Goal: Transaction & Acquisition: Purchase product/service

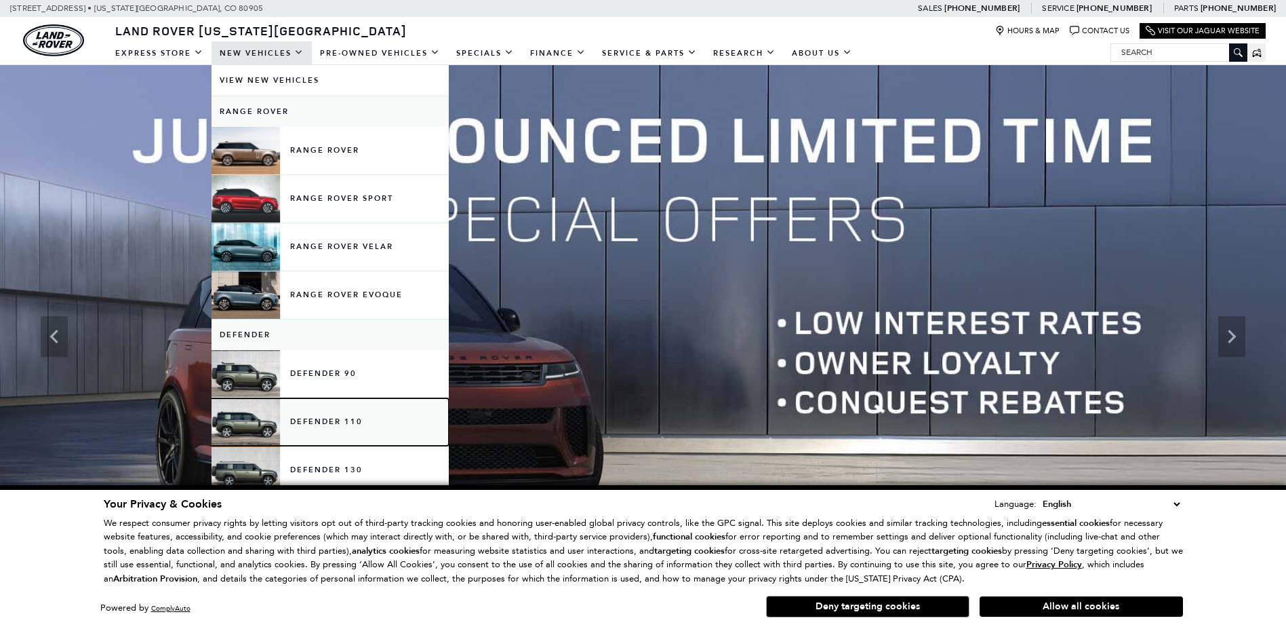
click at [336, 418] on link "Defender 110" at bounding box center [330, 421] width 237 height 47
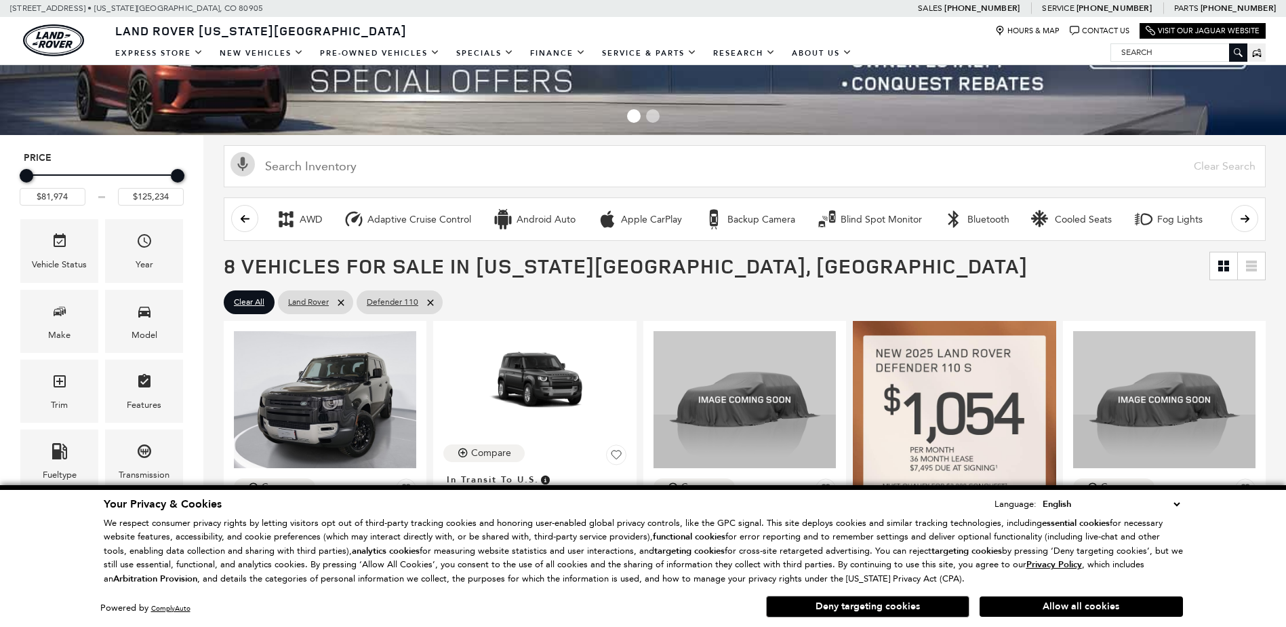
scroll to position [68, 0]
click at [1080, 608] on button "Allow all cookies" at bounding box center [1081, 606] width 203 height 20
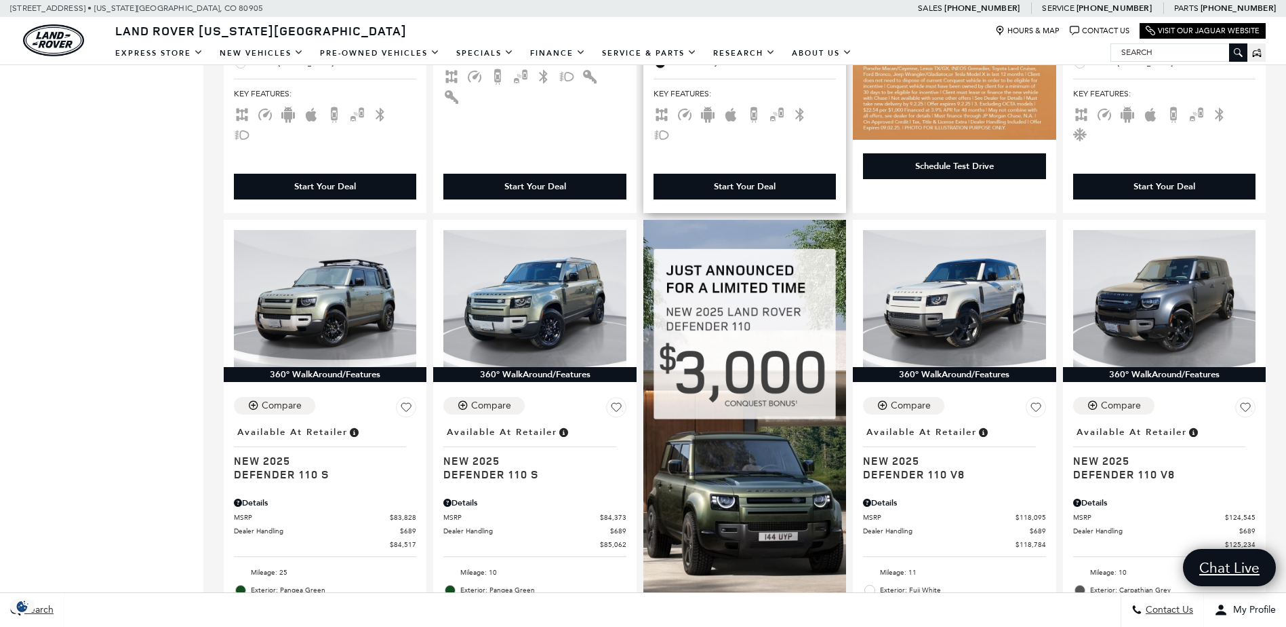
scroll to position [746, 0]
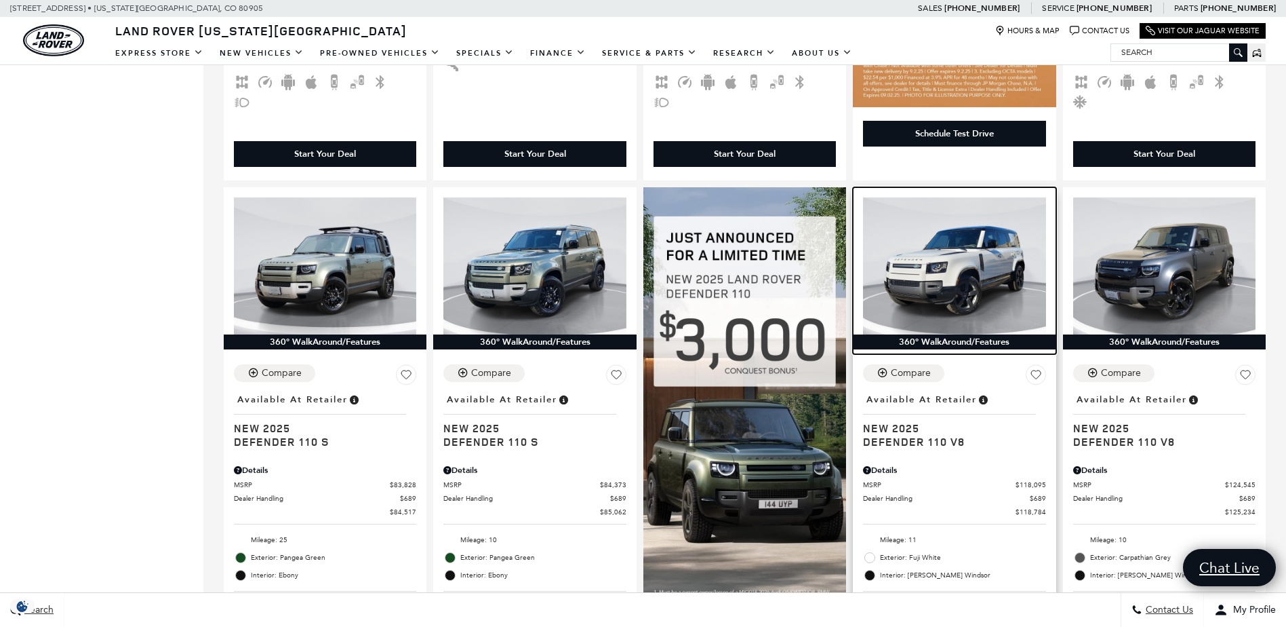
click at [974, 241] on img at bounding box center [954, 265] width 182 height 137
